Goal: Navigation & Orientation: Understand site structure

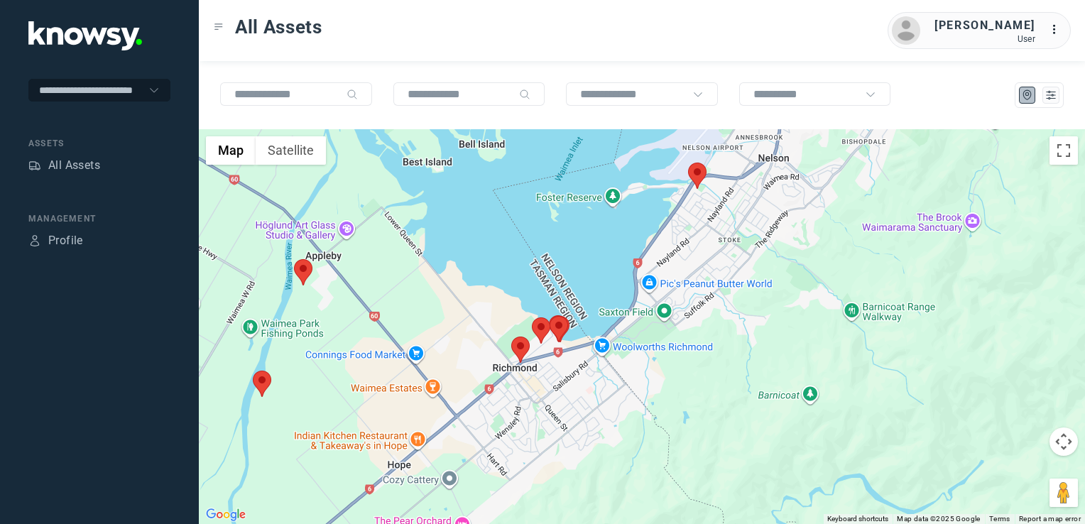
click at [526, 355] on img at bounding box center [520, 350] width 18 height 26
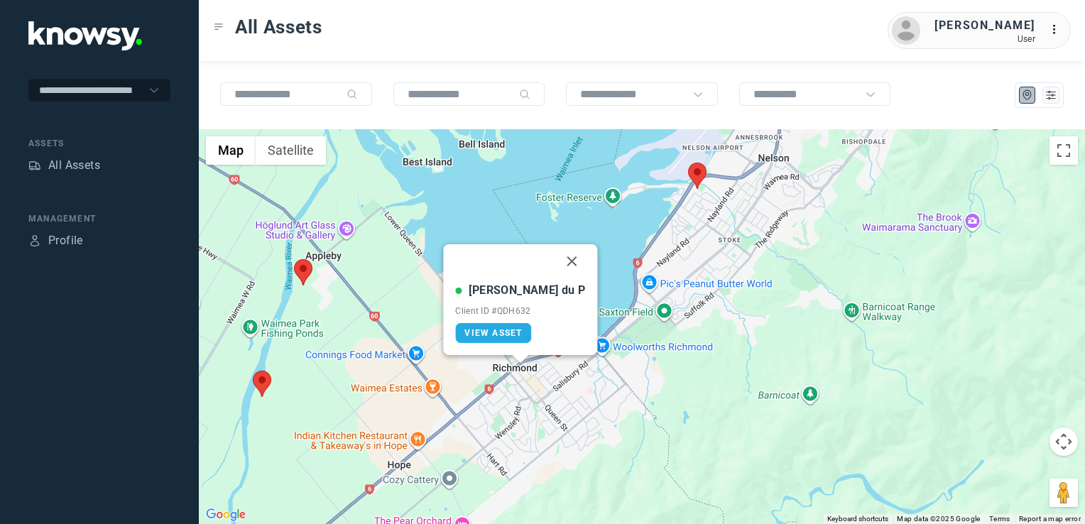
drag, startPoint x: 546, startPoint y: 265, endPoint x: 560, endPoint y: 324, distance: 60.6
click at [555, 265] on button "Close" at bounding box center [572, 261] width 34 height 34
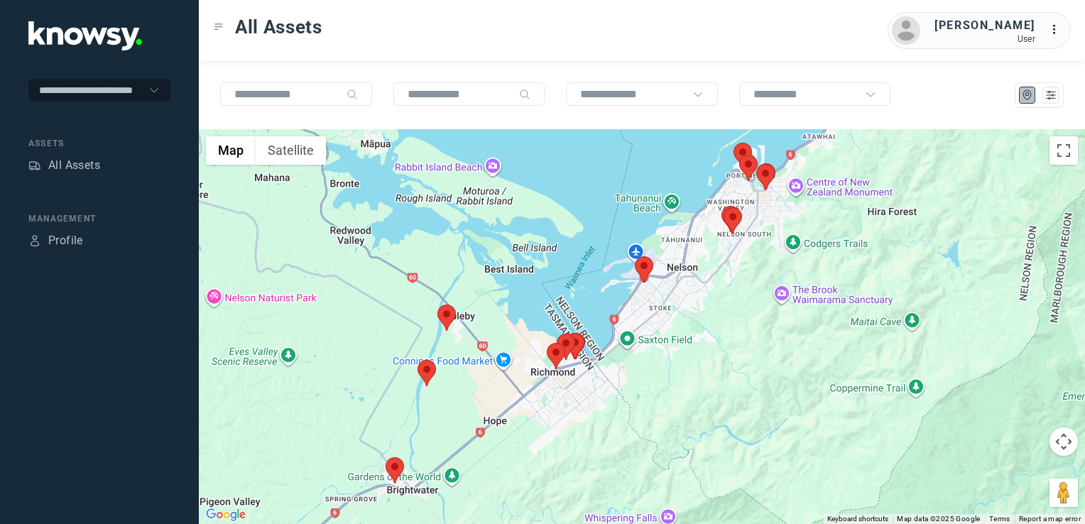
click at [448, 322] on img at bounding box center [447, 318] width 18 height 26
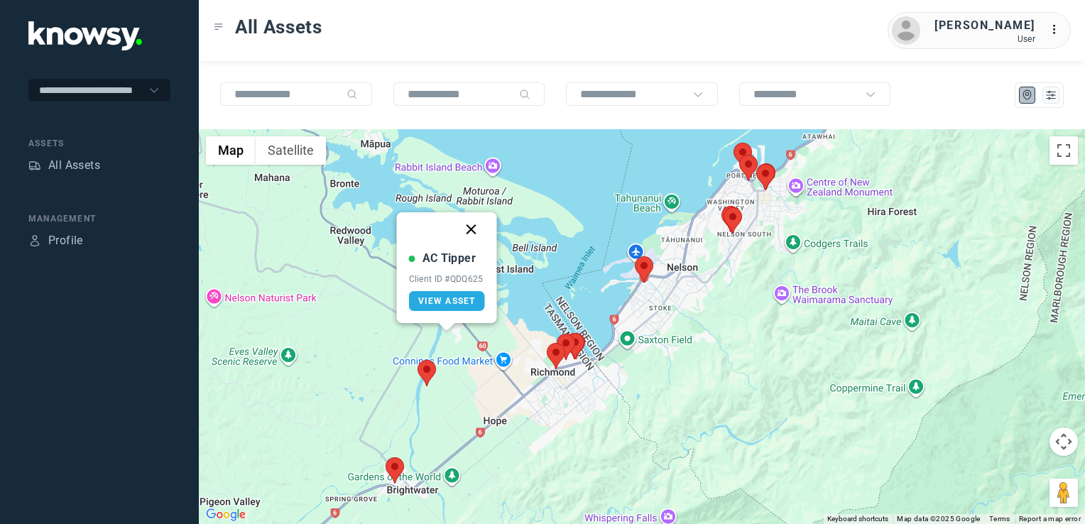
click at [472, 232] on button "Close" at bounding box center [472, 229] width 34 height 34
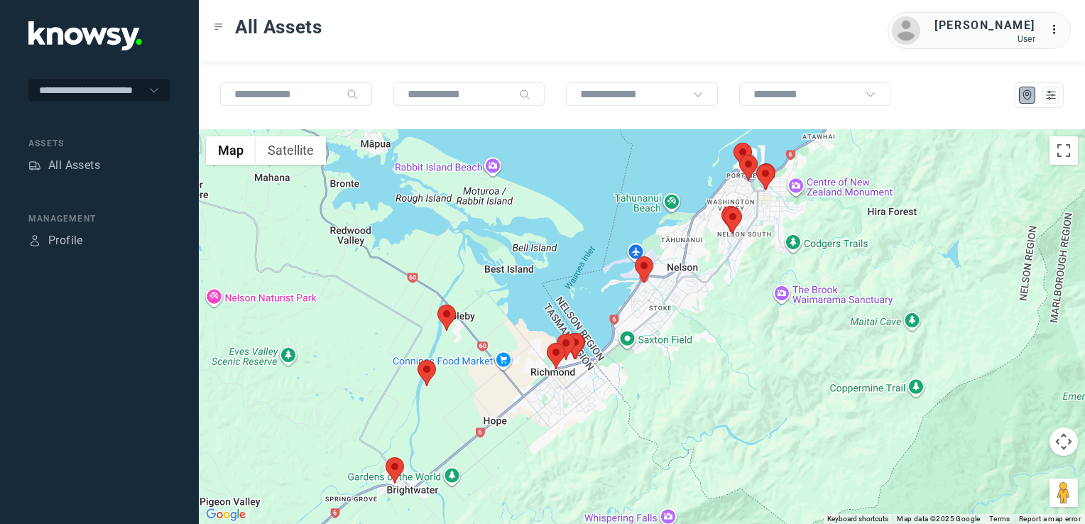
click at [432, 374] on img at bounding box center [427, 373] width 18 height 26
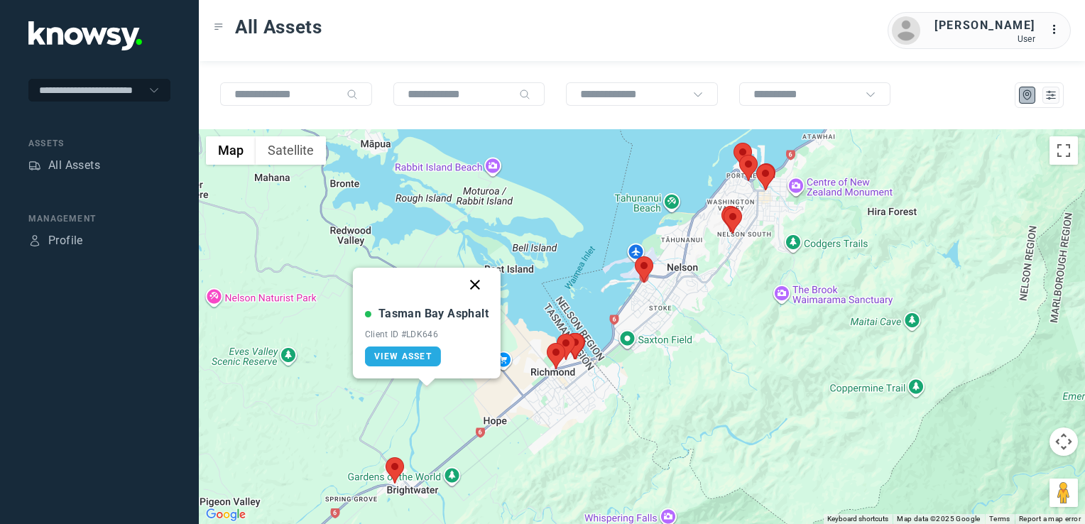
click at [472, 286] on button "Close" at bounding box center [475, 285] width 34 height 34
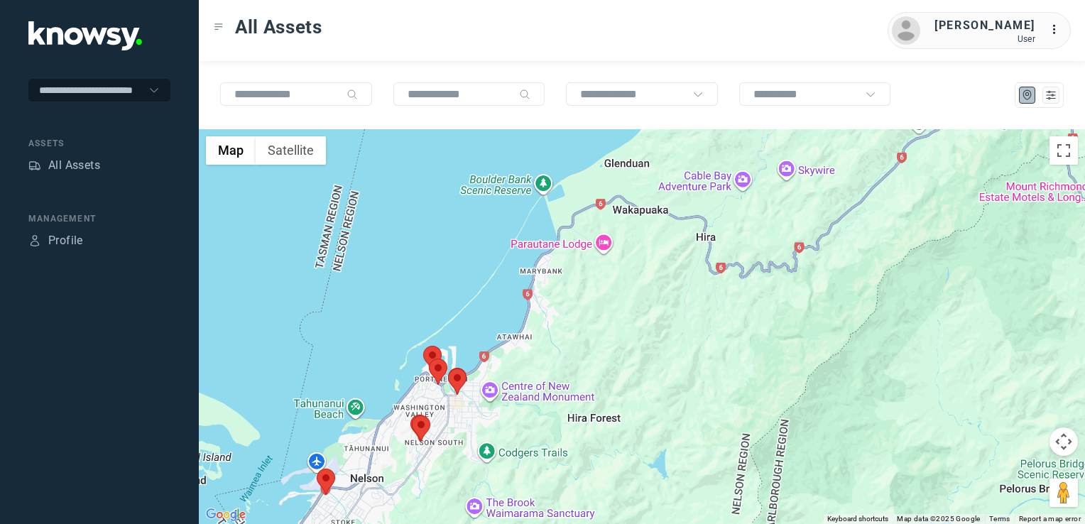
click at [394, 418] on div "To navigate, press the arrow keys." at bounding box center [642, 326] width 887 height 395
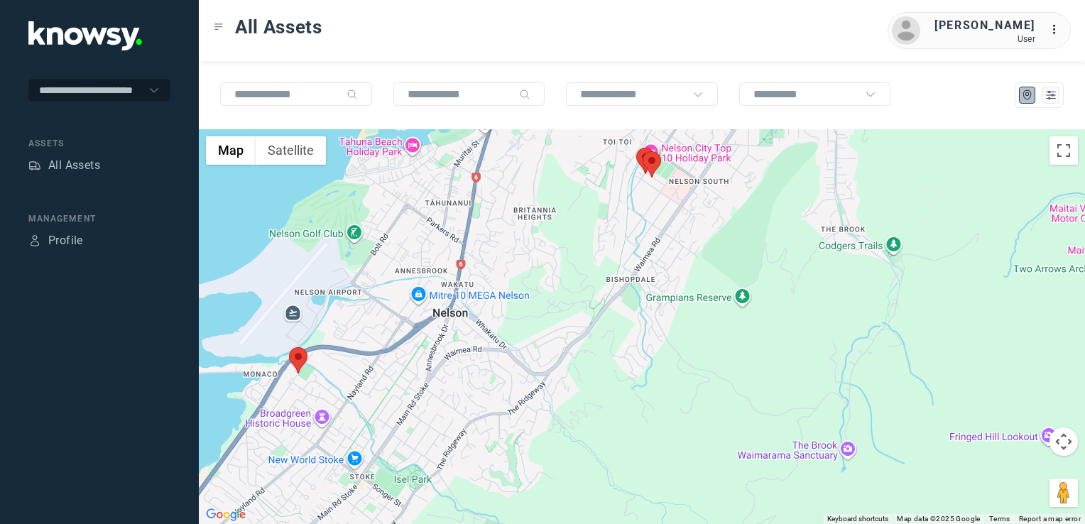
click at [296, 360] on img at bounding box center [298, 360] width 18 height 26
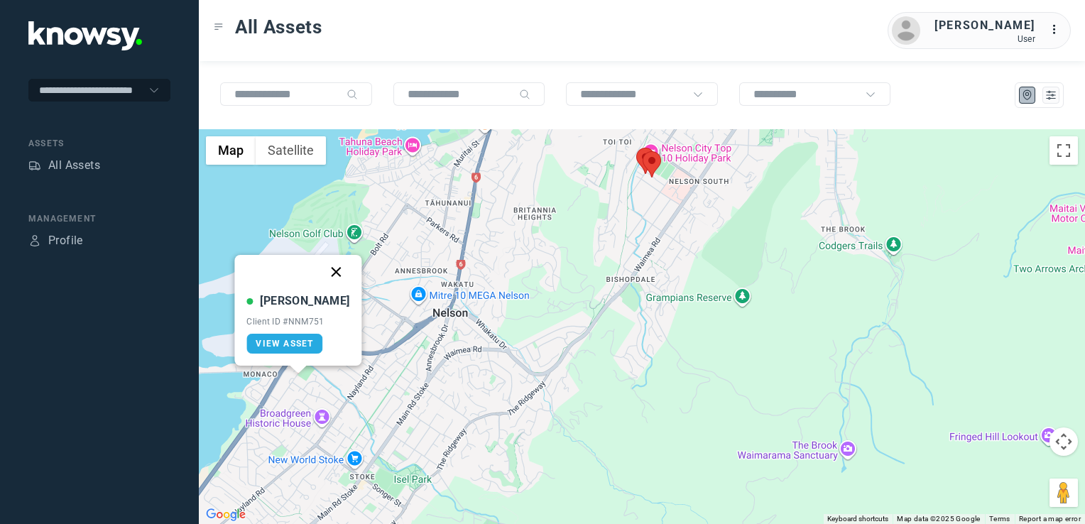
click at [320, 273] on button "Close" at bounding box center [337, 272] width 34 height 34
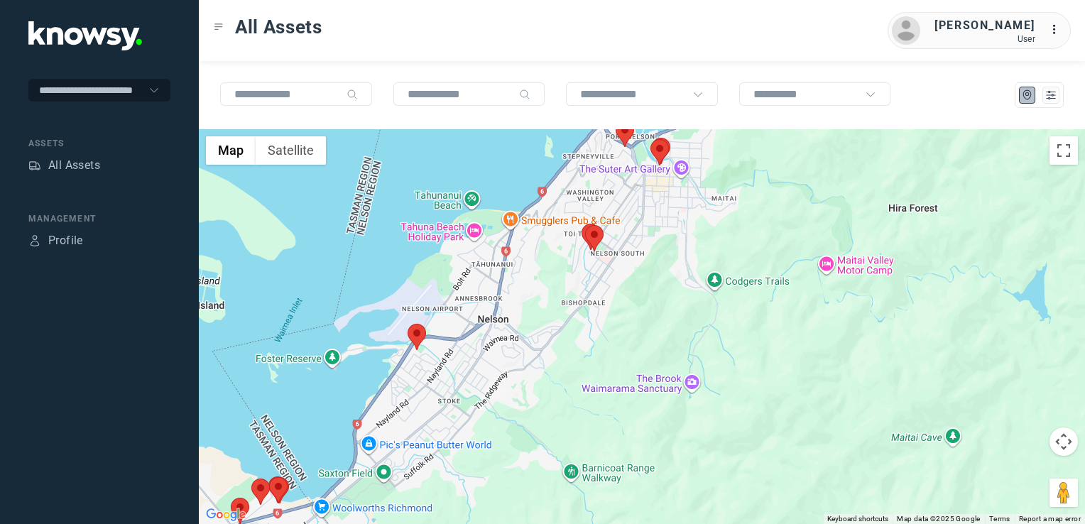
drag, startPoint x: 631, startPoint y: 215, endPoint x: 614, endPoint y: 278, distance: 66.2
click at [614, 276] on div "To navigate, press the arrow keys." at bounding box center [642, 326] width 887 height 395
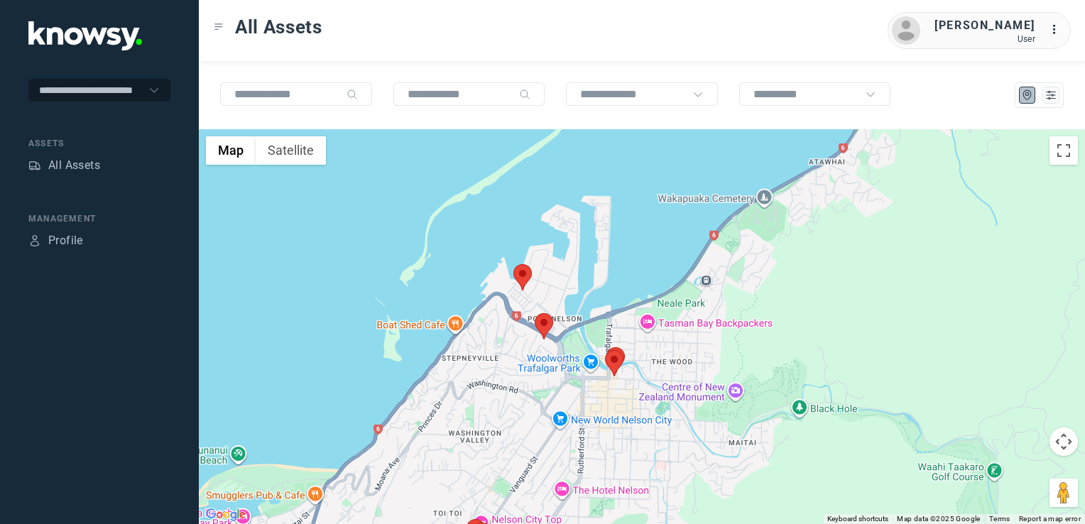
click at [544, 327] on img at bounding box center [544, 326] width 18 height 26
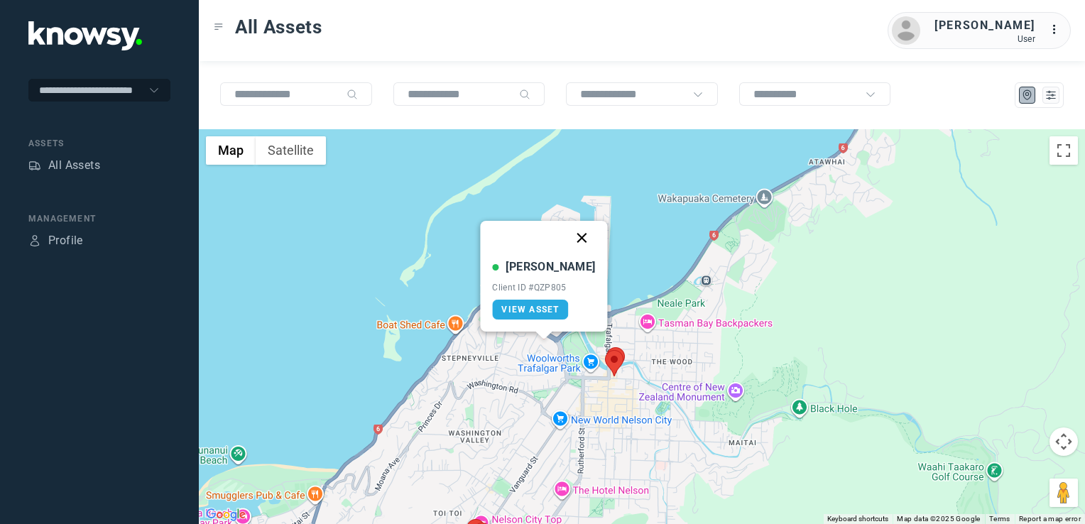
click at [570, 235] on button "Close" at bounding box center [582, 238] width 34 height 34
